Goal: Task Accomplishment & Management: Manage account settings

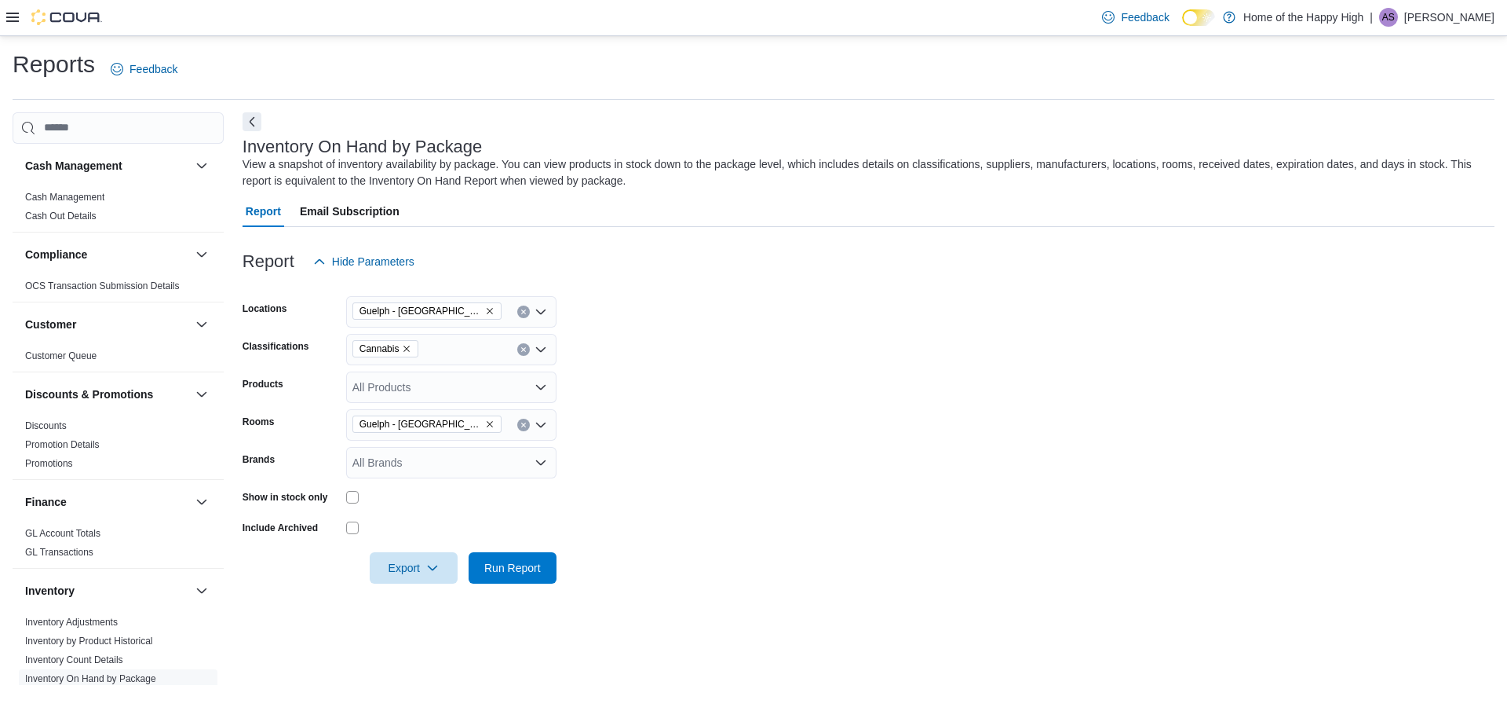
scroll to position [79, 0]
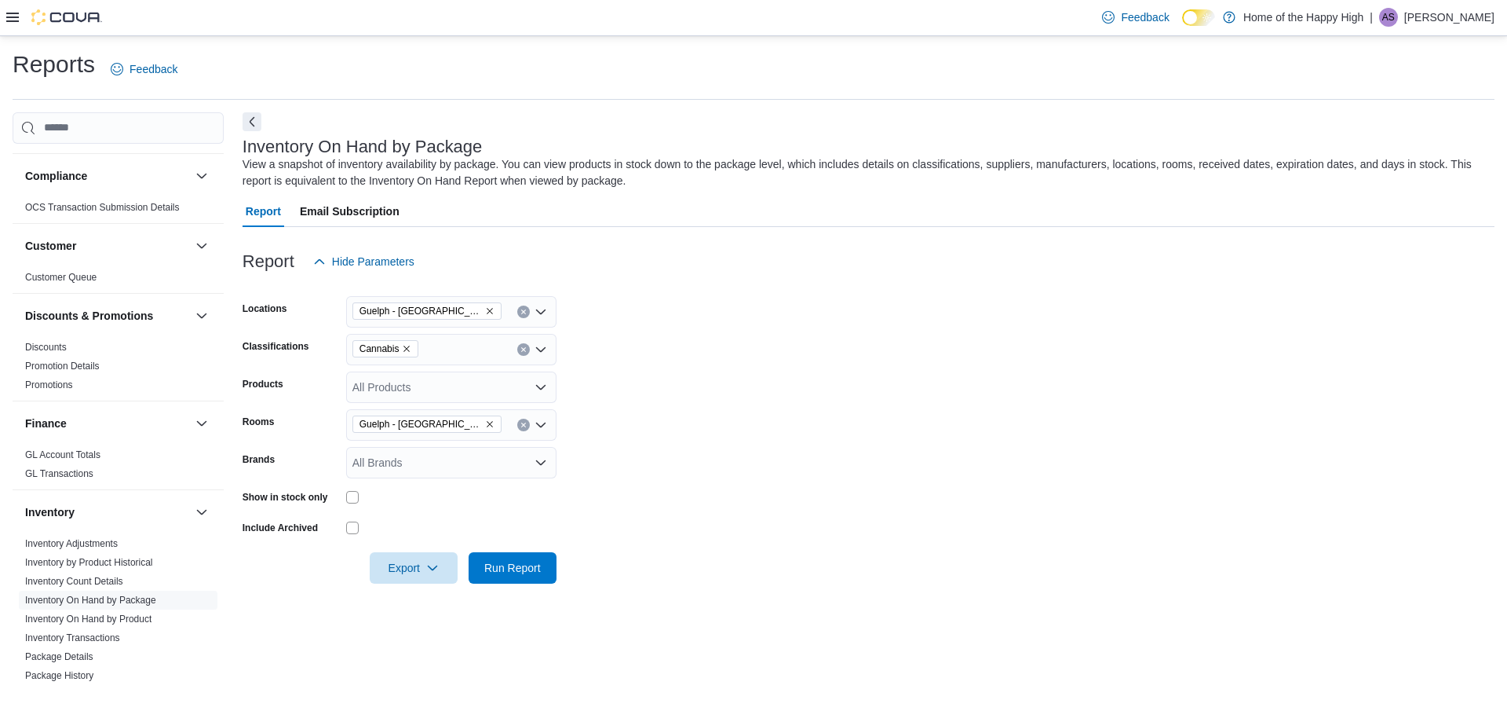
click at [1453, 20] on p "Austin Sharpe" at bounding box center [1450, 17] width 90 height 19
click at [1416, 158] on button "Sign Out" at bounding box center [1416, 153] width 144 height 25
